Goal: Task Accomplishment & Management: Manage account settings

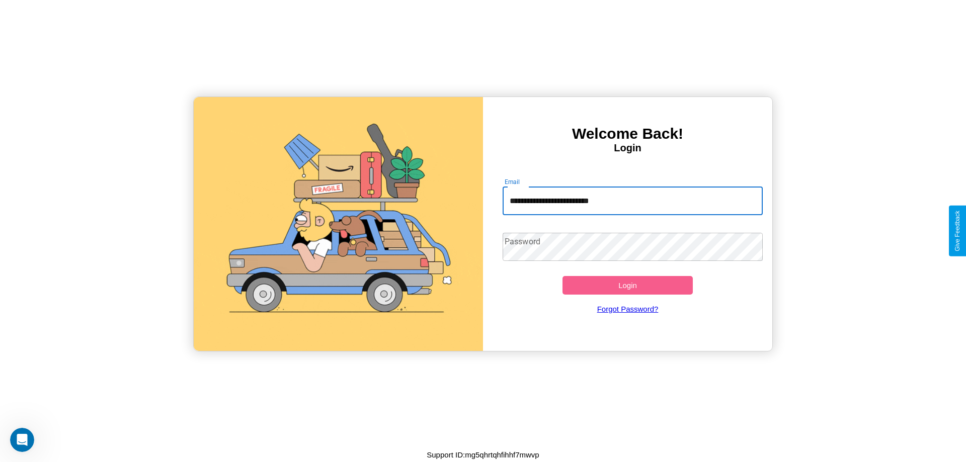
type input "**********"
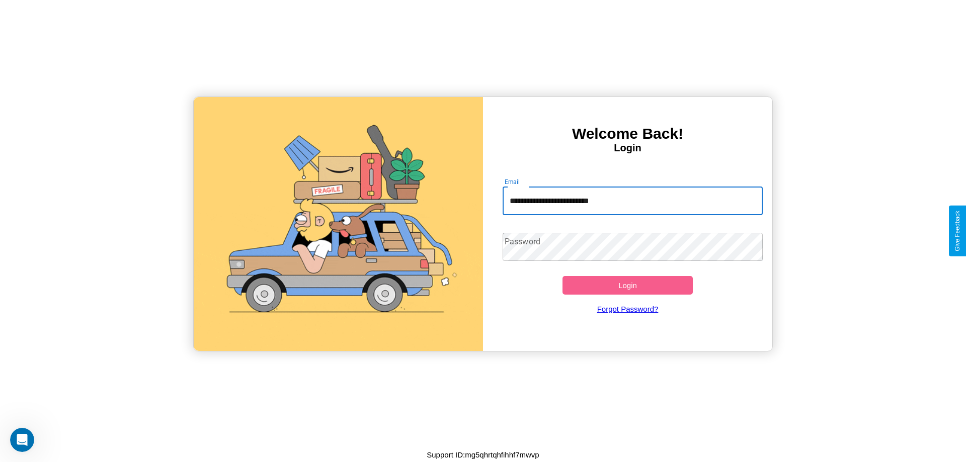
click at [628, 285] on button "Login" at bounding box center [628, 285] width 130 height 19
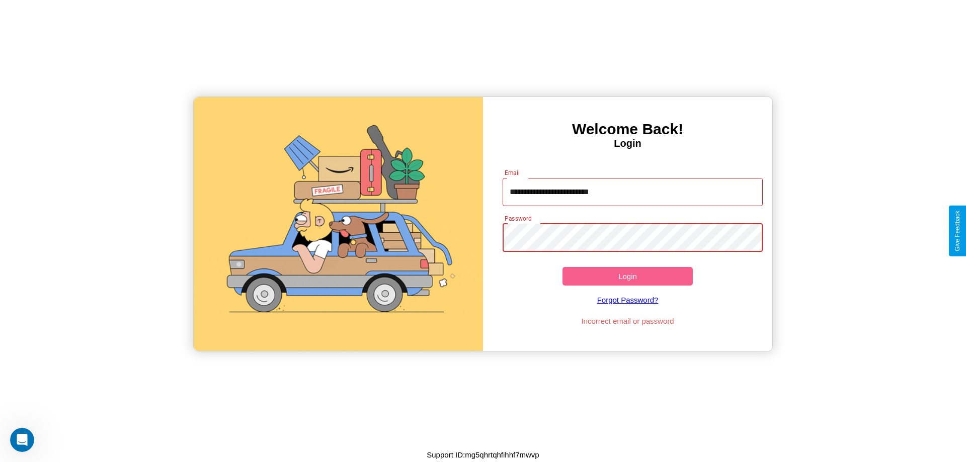
click at [628, 276] on button "Login" at bounding box center [628, 276] width 130 height 19
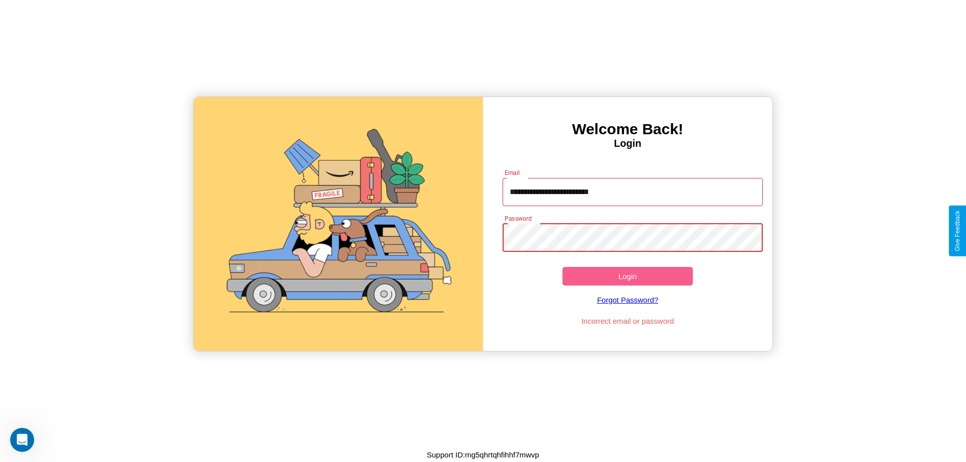
click at [628, 276] on button "Login" at bounding box center [628, 276] width 130 height 19
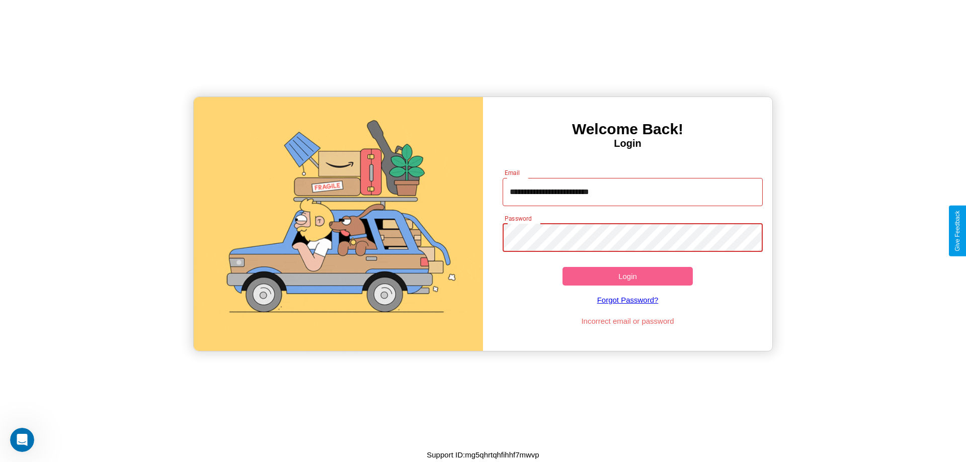
click at [628, 276] on button "Login" at bounding box center [628, 276] width 130 height 19
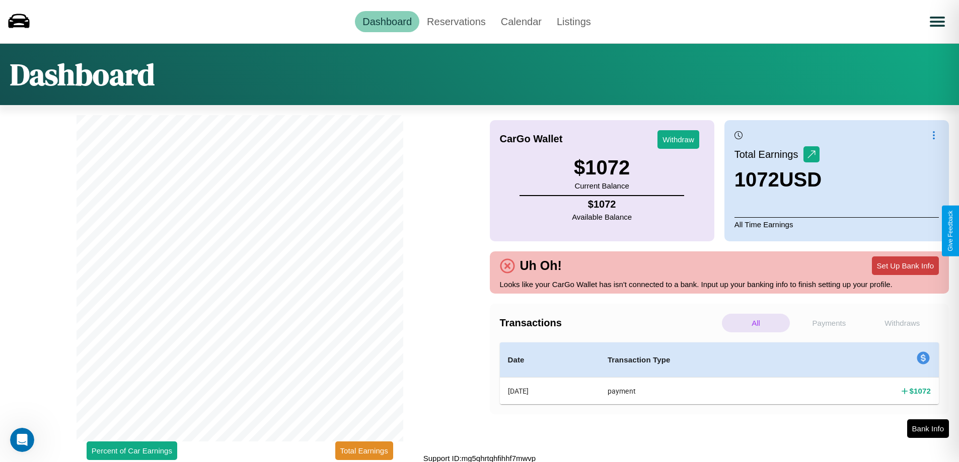
click at [905, 266] on button "Set Up Bank Info" at bounding box center [905, 266] width 67 height 19
